Goal: Information Seeking & Learning: Learn about a topic

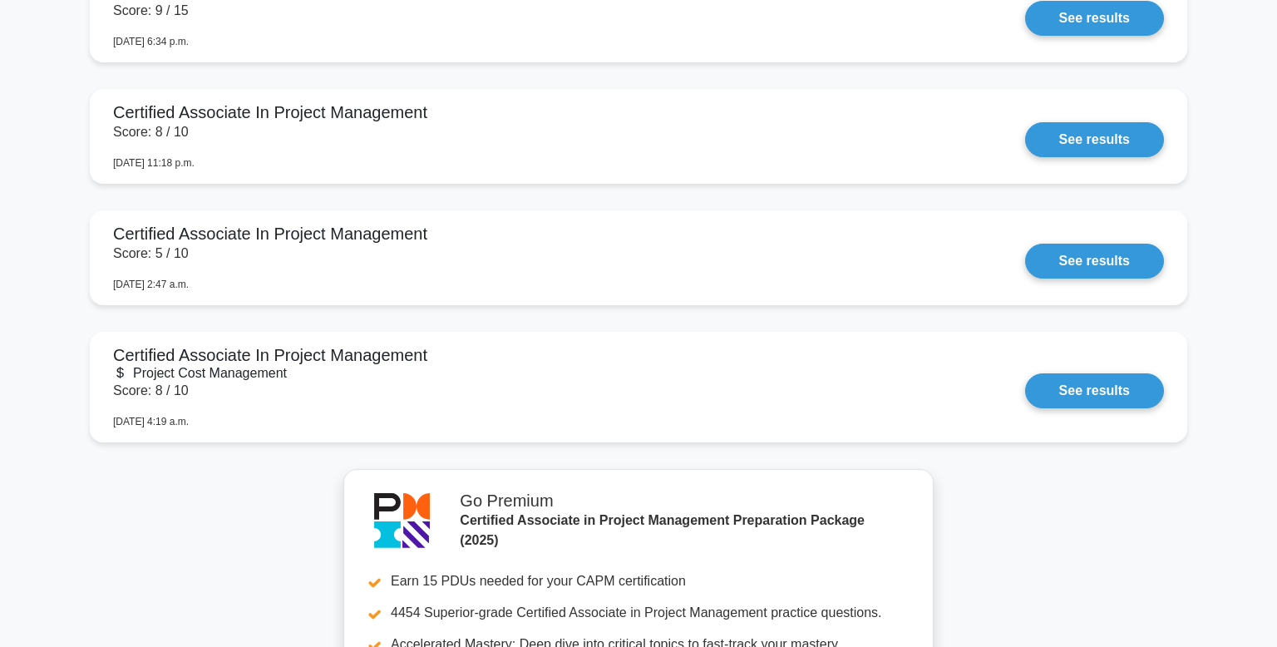
scroll to position [1726, 0]
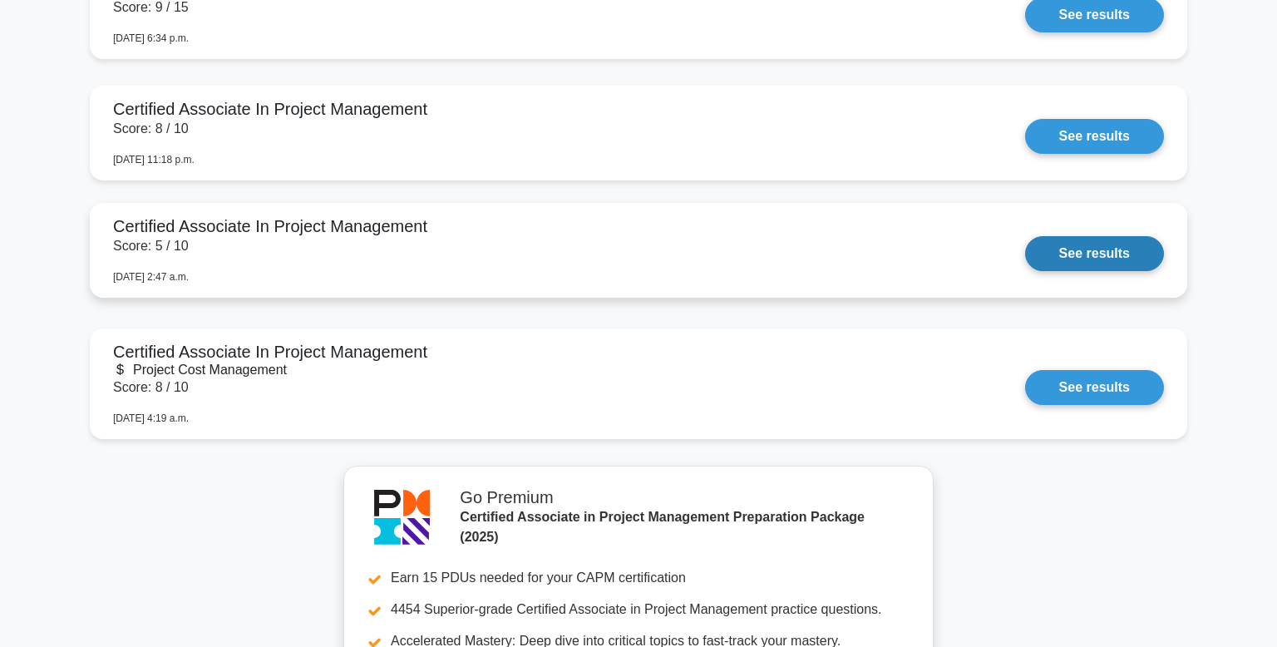
click at [1118, 249] on link "See results" at bounding box center [1094, 253] width 139 height 35
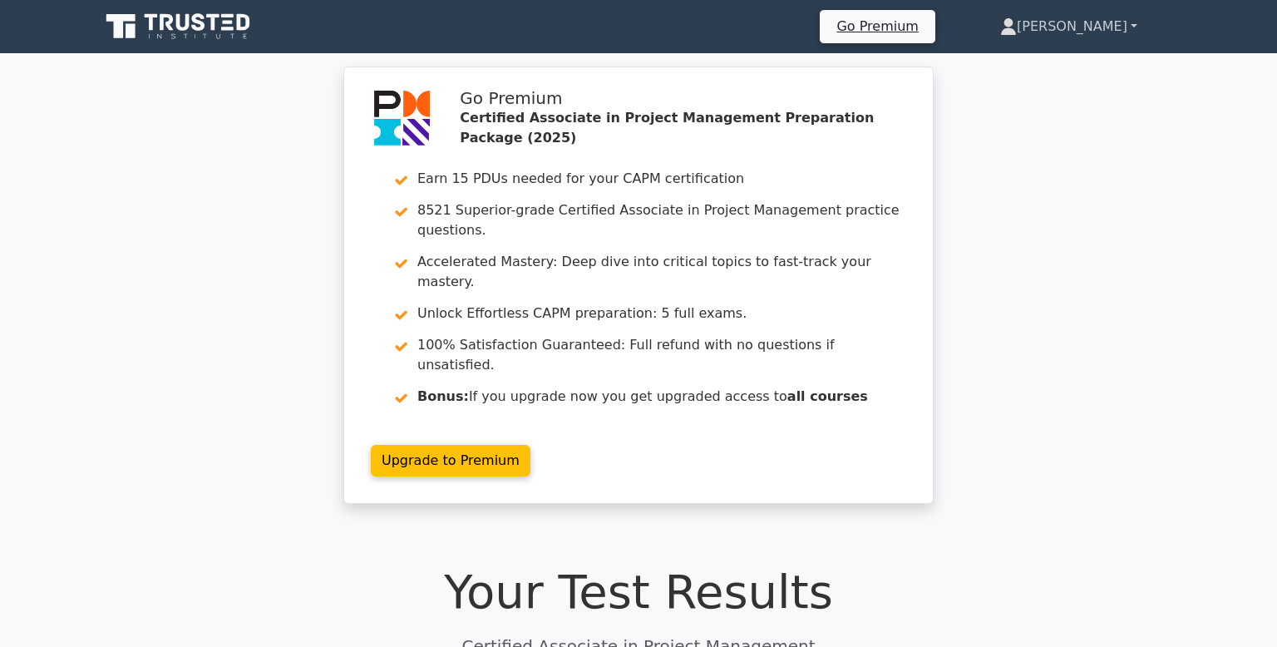
click at [1095, 25] on link "[PERSON_NAME]" at bounding box center [1068, 26] width 217 height 33
click at [1064, 62] on link "Profile" at bounding box center [1026, 65] width 131 height 27
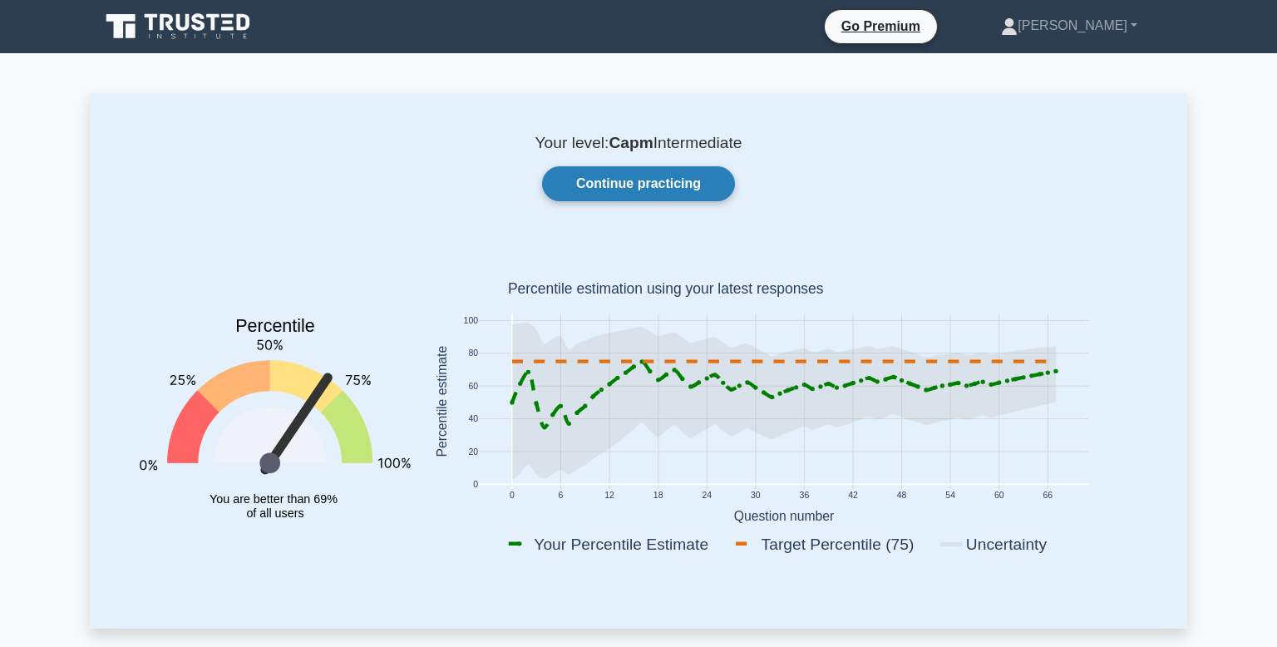
click at [626, 177] on link "Continue practicing" at bounding box center [638, 183] width 193 height 35
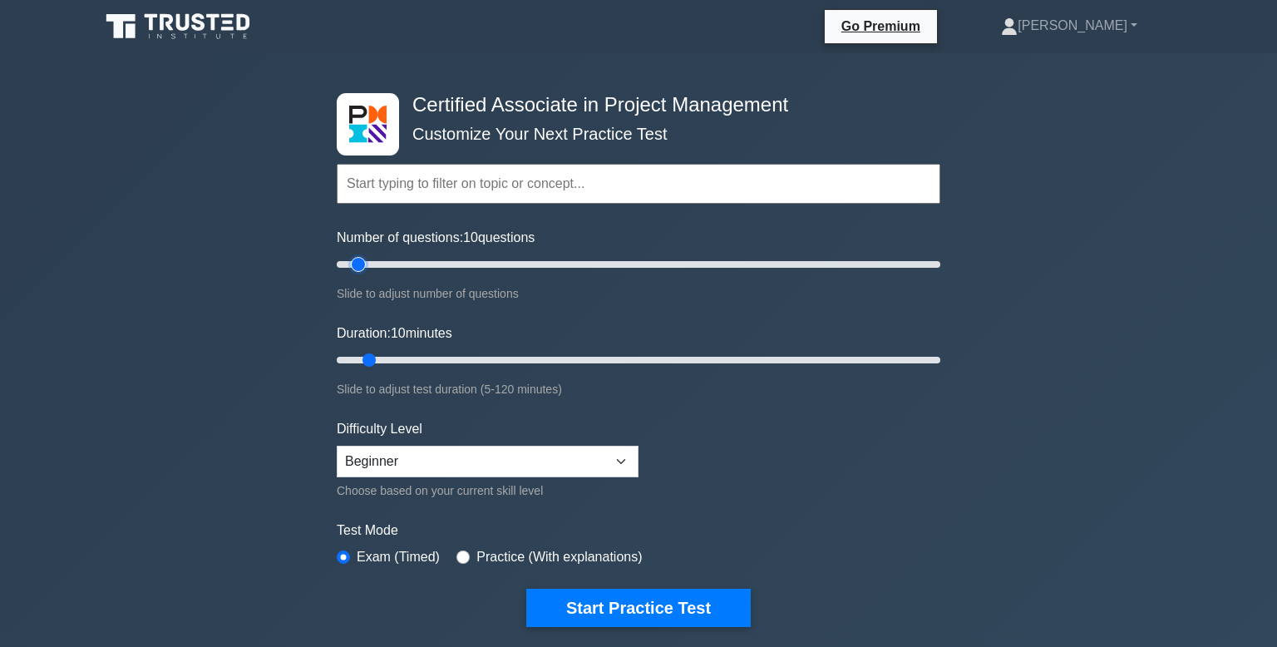
click at [358, 260] on input "Number of questions: 10 questions" at bounding box center [639, 264] width 604 height 20
type input "15"
click at [369, 360] on input "Duration: 10 minutes" at bounding box center [639, 360] width 604 height 20
type input "15"
click at [523, 191] on input "text" at bounding box center [639, 184] width 604 height 40
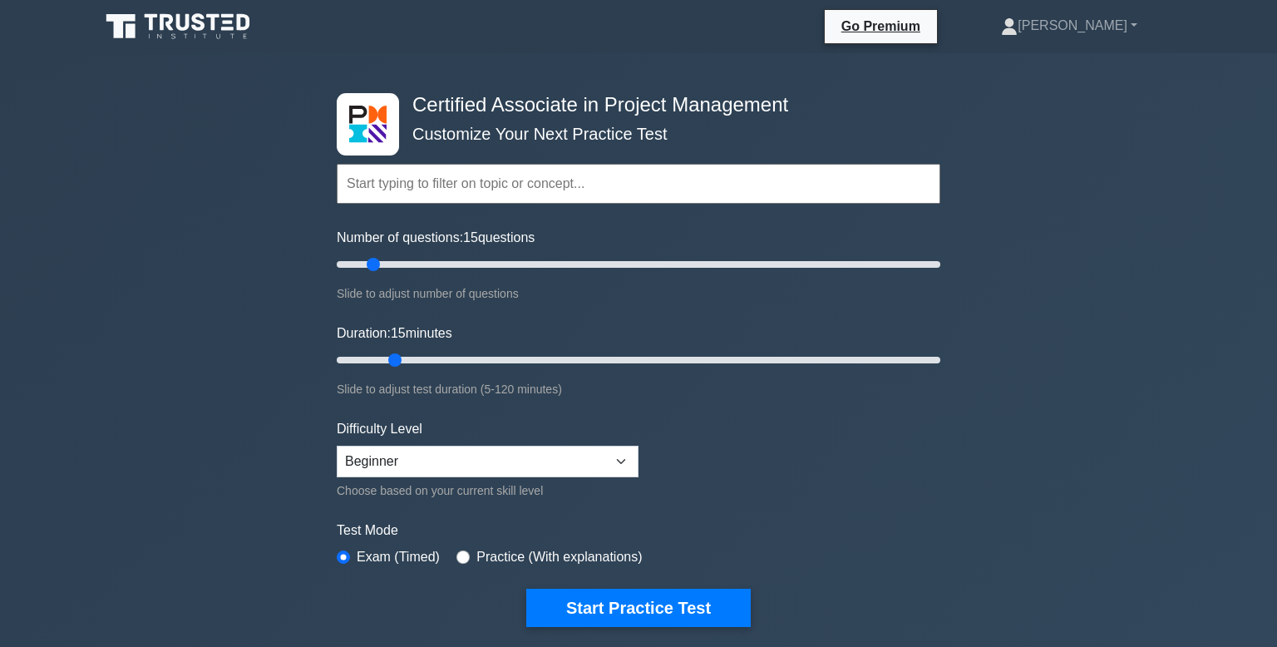
type input ","
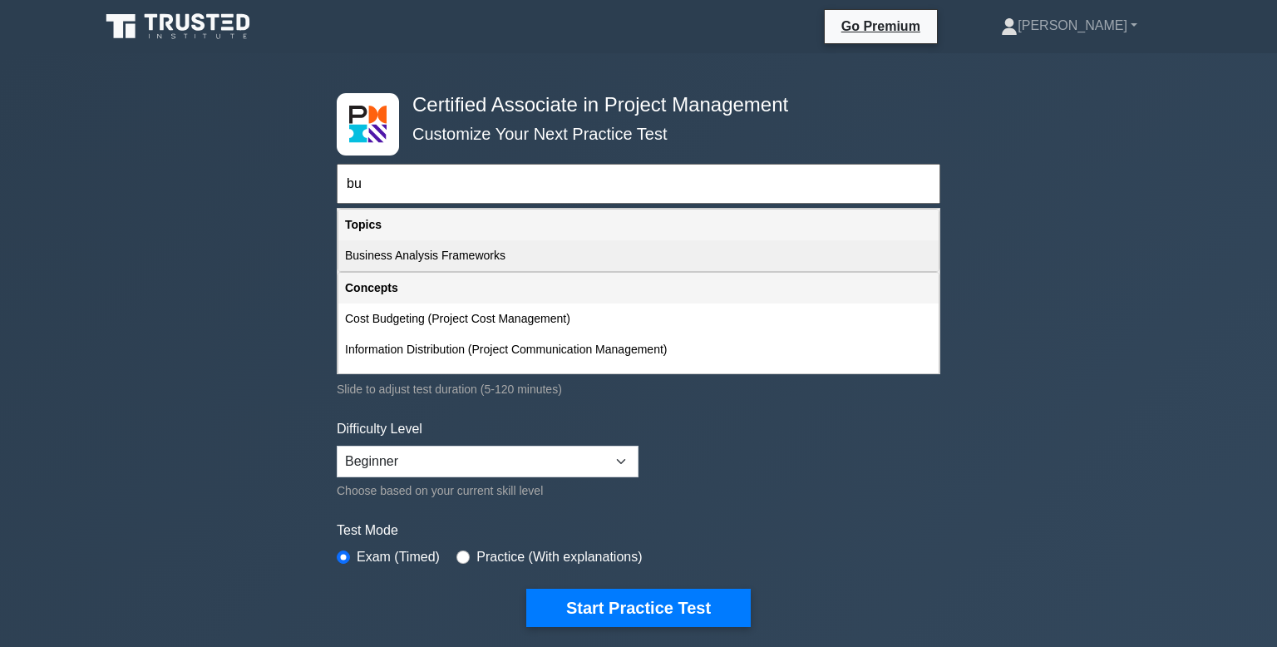
click at [362, 254] on div "Business Analysis Frameworks" at bounding box center [638, 255] width 600 height 31
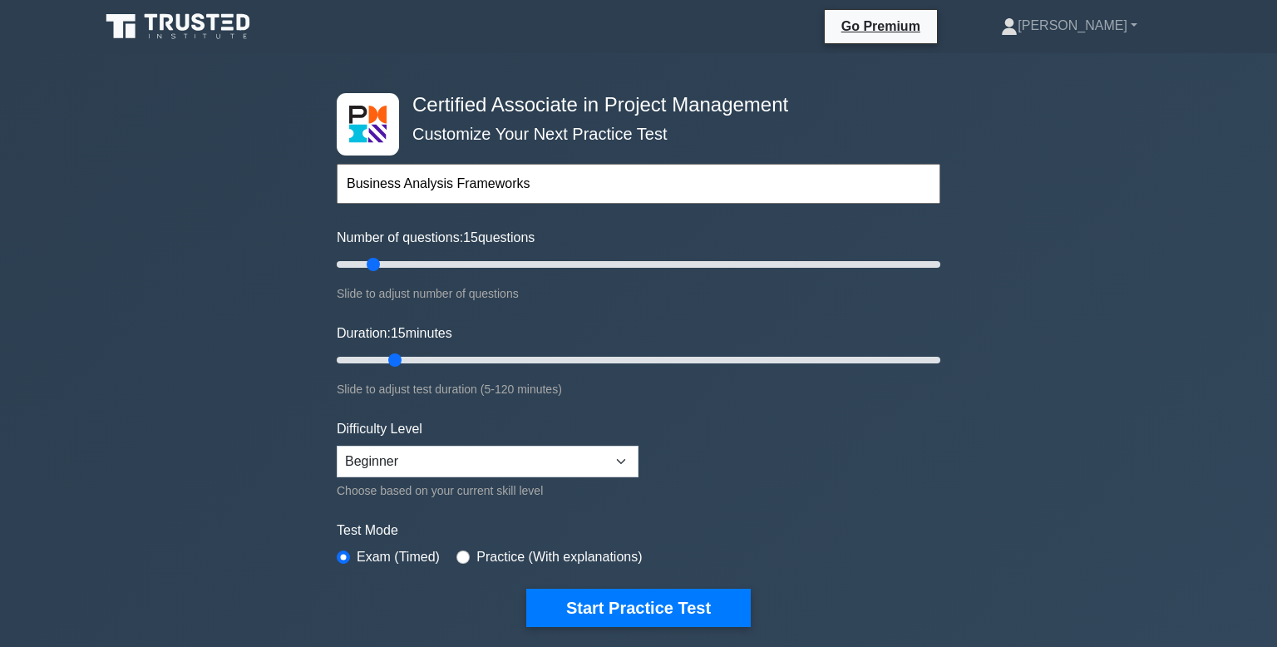
click at [542, 185] on input "Business Analysis Frameworks" at bounding box center [639, 184] width 604 height 40
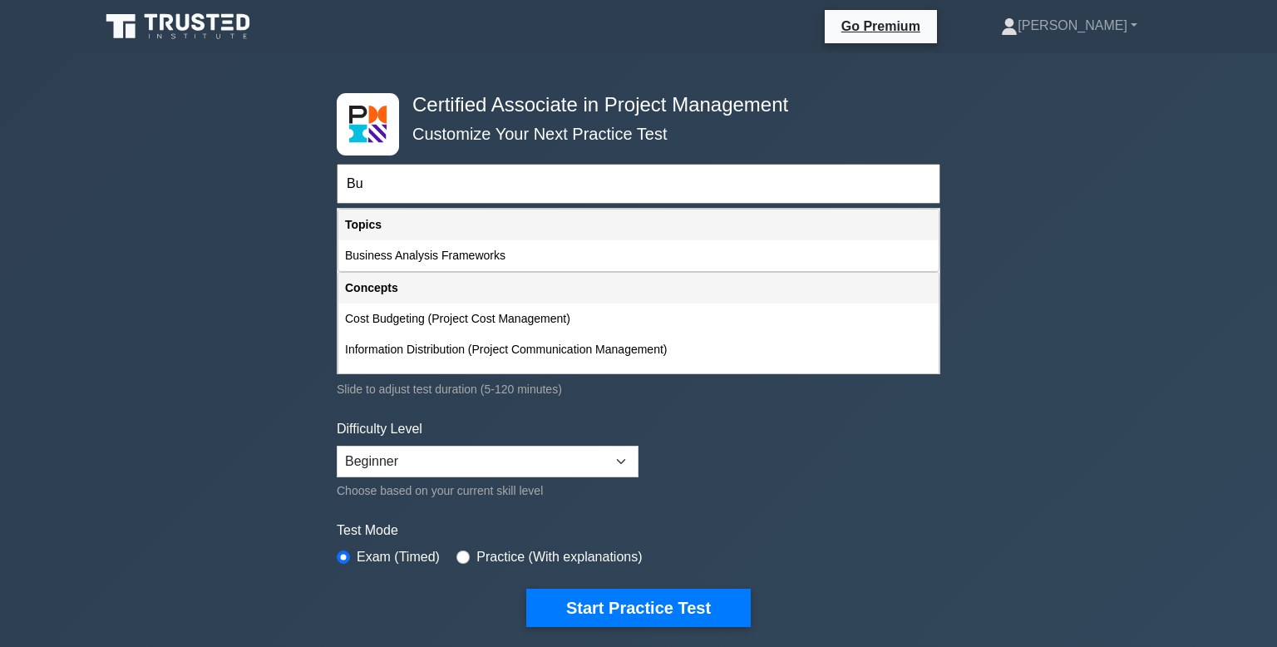
type input "B"
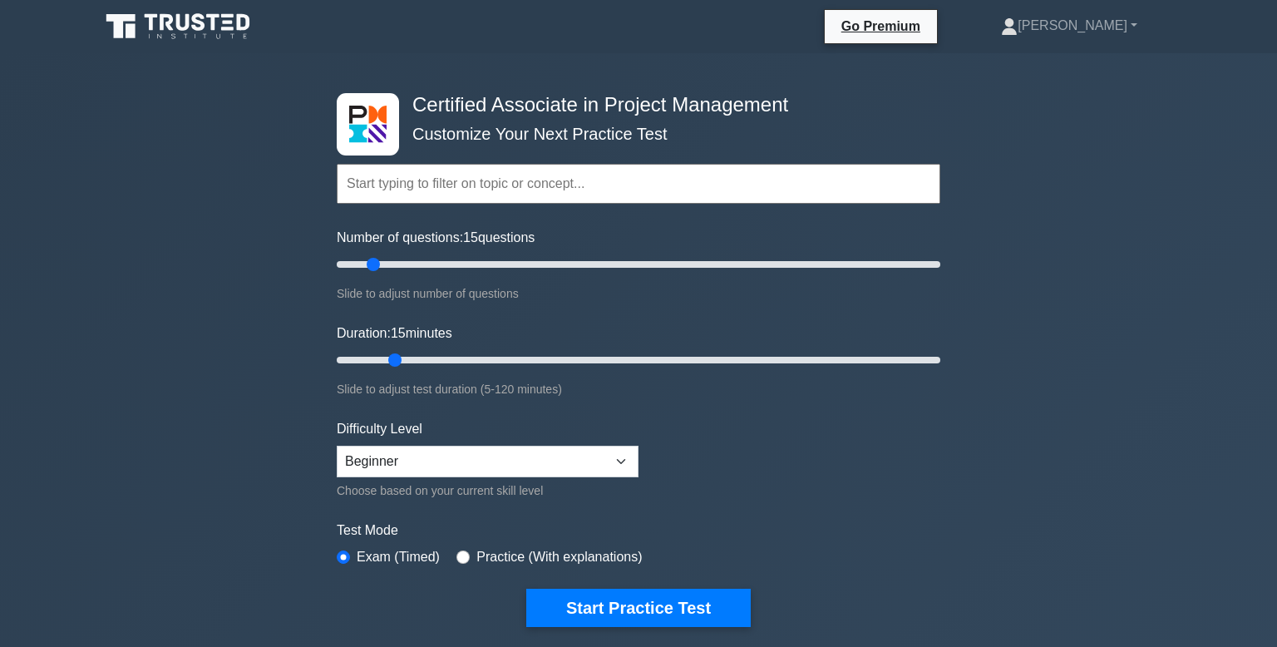
click at [309, 523] on div "Certified Associate in Project Management Customize Your Next Practice Test Top…" at bounding box center [638, 560] width 1277 height 1014
click at [618, 457] on select "Beginner Intermediate Expert" at bounding box center [488, 462] width 302 height 32
